Goal: Information Seeking & Learning: Understand process/instructions

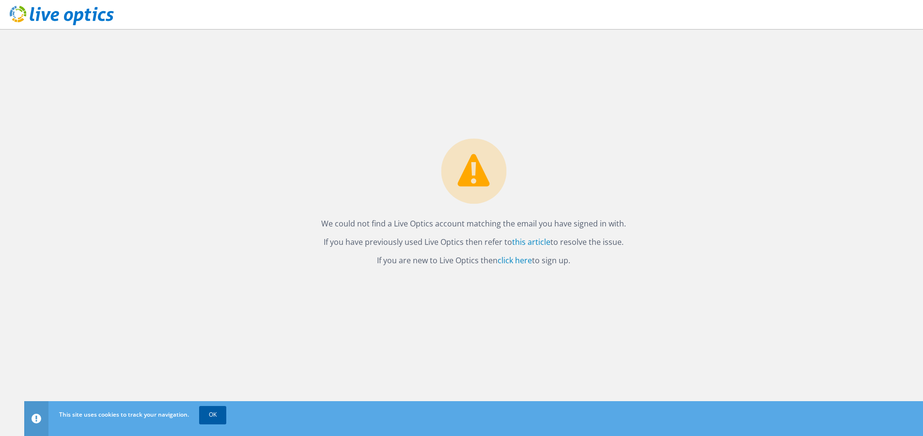
click at [211, 412] on link "OK" at bounding box center [212, 414] width 27 height 17
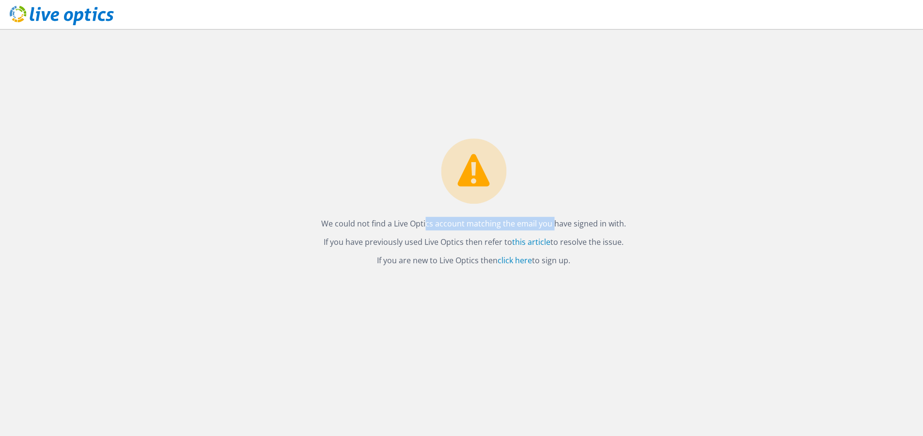
drag, startPoint x: 459, startPoint y: 227, endPoint x: 521, endPoint y: 227, distance: 61.5
click at [521, 227] on p "We could not find a Live Optics account matching the email you have signed in w…" at bounding box center [473, 225] width 305 height 14
click at [522, 244] on link "this article" at bounding box center [531, 242] width 38 height 11
